Goal: Find specific page/section: Find specific page/section

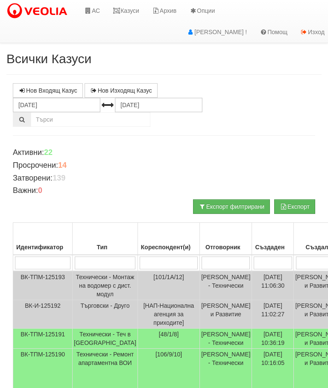
click at [130, 4] on link "Казуси" at bounding box center [125, 10] width 39 height 21
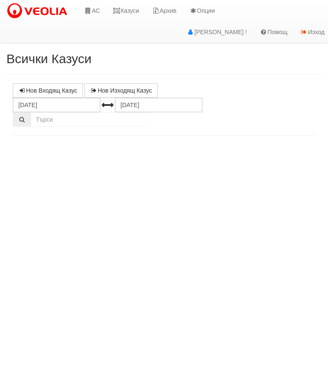
select select "10"
select select "1"
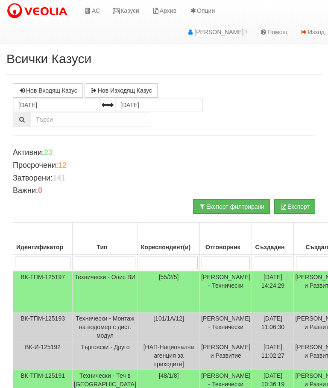
click at [133, 11] on link "Казуси" at bounding box center [125, 10] width 39 height 21
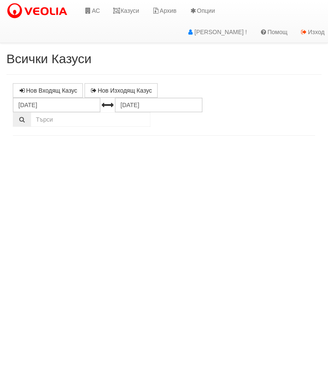
select select "10"
select select "1"
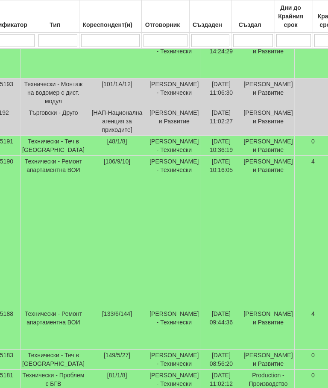
scroll to position [234, 0]
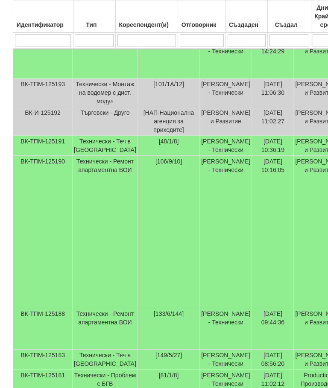
click at [99, 370] on td "Технически - Теч в [GEOGRAPHIC_DATA]" at bounding box center [105, 360] width 65 height 20
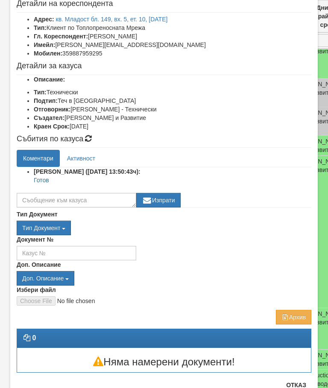
scroll to position [48, 0]
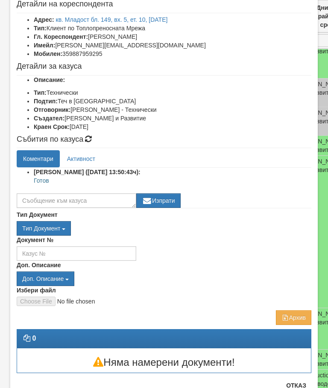
click at [299, 387] on button "Отказ" at bounding box center [296, 386] width 30 height 14
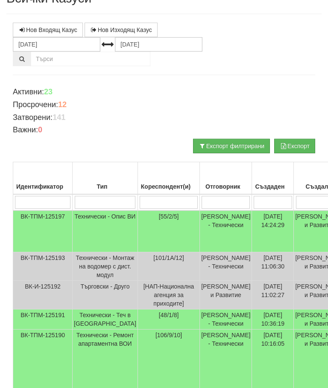
scroll to position [0, 0]
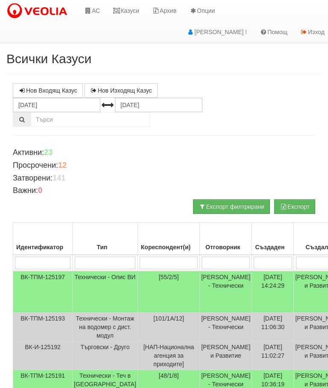
click at [132, 11] on link "Казуси" at bounding box center [125, 10] width 39 height 21
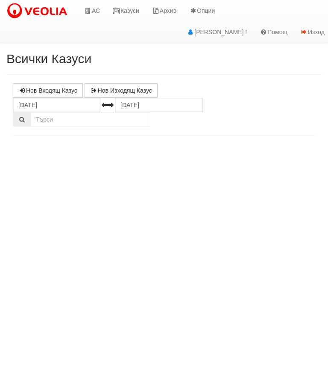
select select "10"
select select "1"
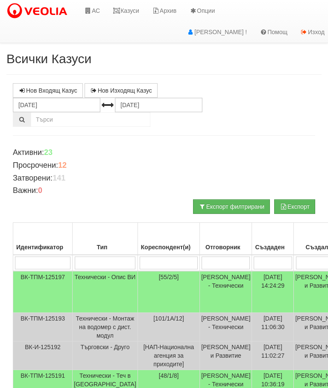
click at [135, 8] on link "Казуси" at bounding box center [125, 10] width 39 height 21
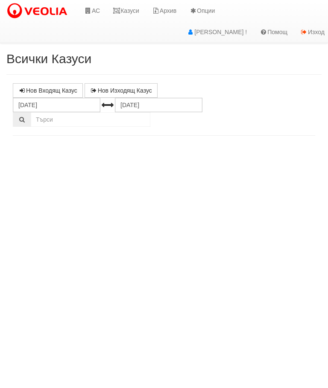
select select "10"
select select "1"
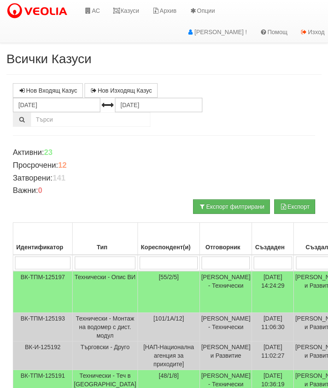
click at [129, 7] on link "Казуси" at bounding box center [125, 10] width 39 height 21
